Goal: Information Seeking & Learning: Learn about a topic

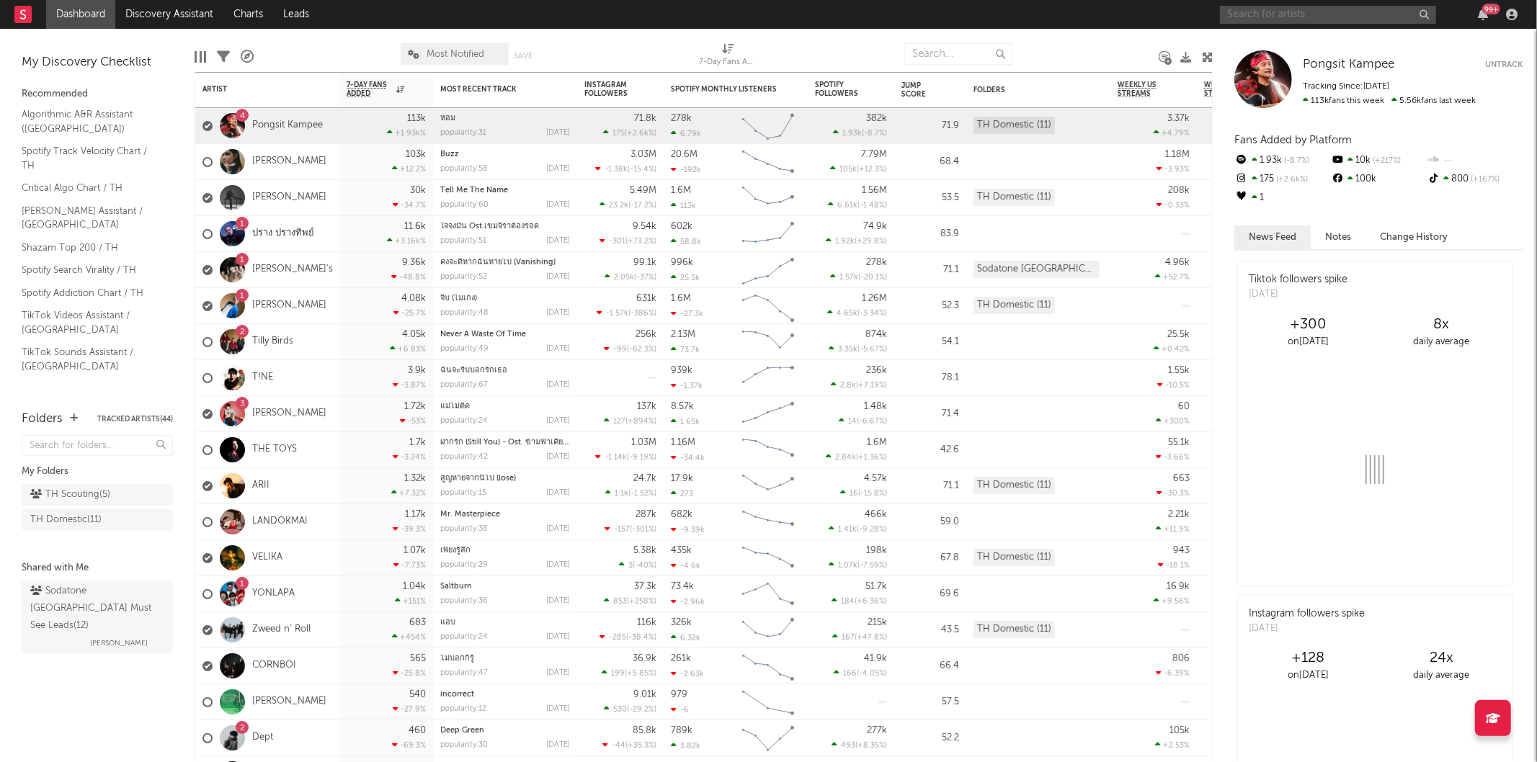
click at [1251, 9] on input "text" at bounding box center [1328, 15] width 216 height 18
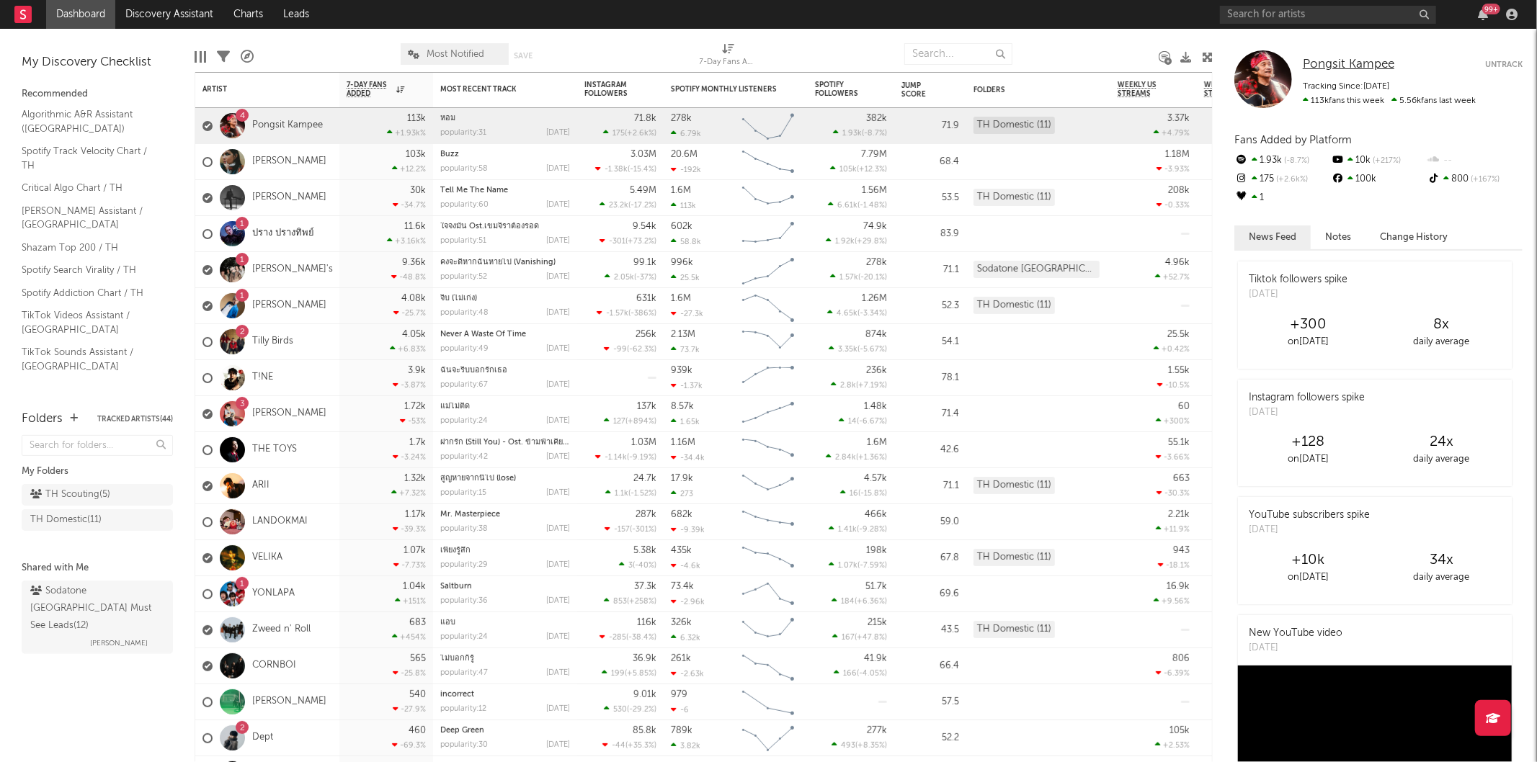
click at [1385, 60] on span "Pongsit Kampee" at bounding box center [1349, 64] width 92 height 12
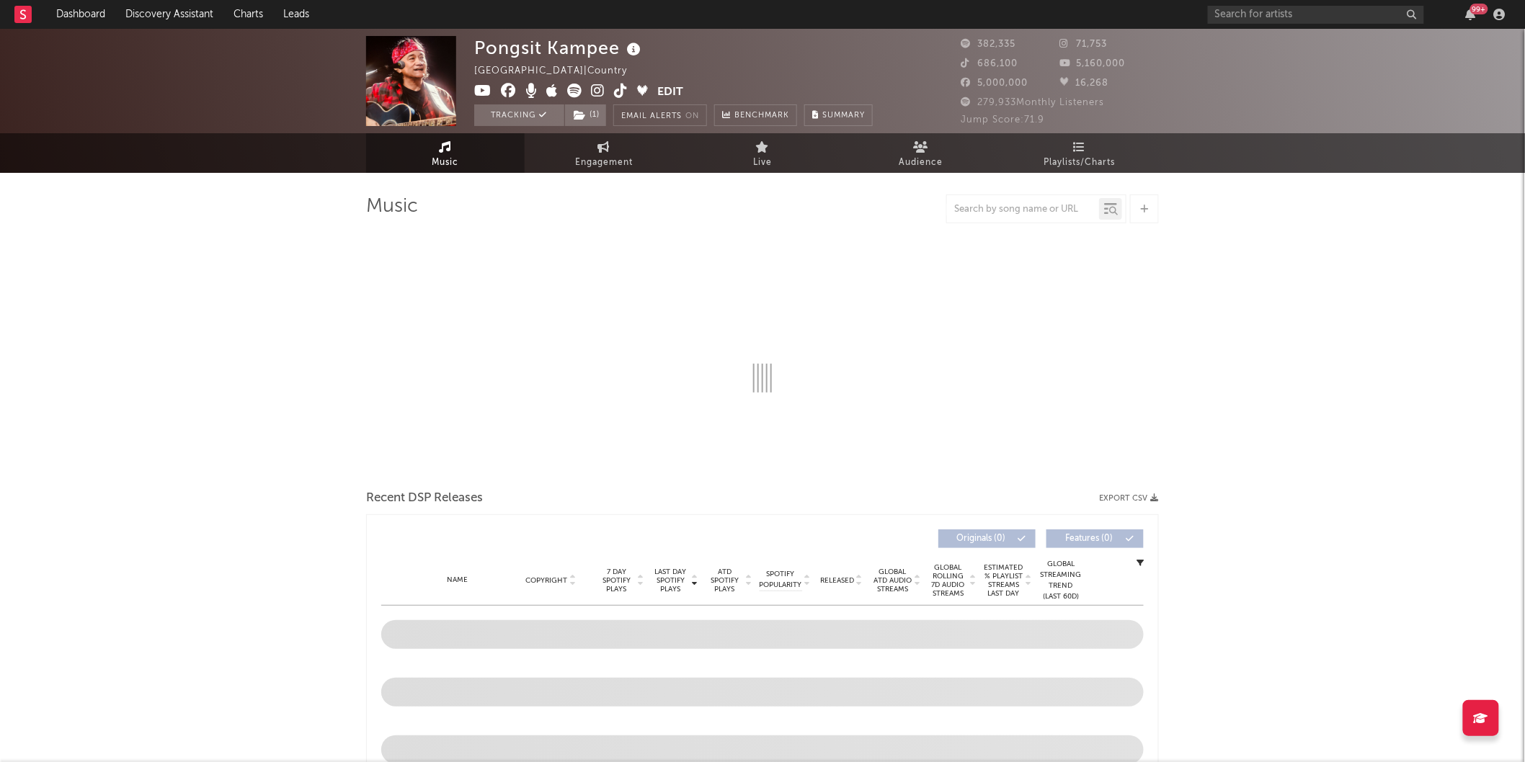
select select "6m"
